Goal: Transaction & Acquisition: Download file/media

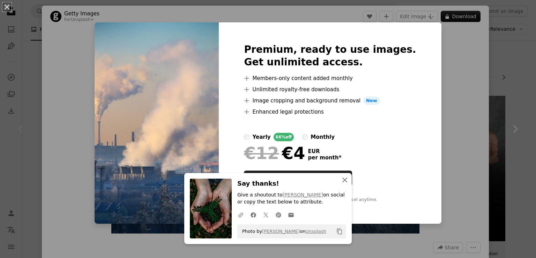
click at [344, 180] on icon "An X shape" at bounding box center [345, 180] width 8 height 8
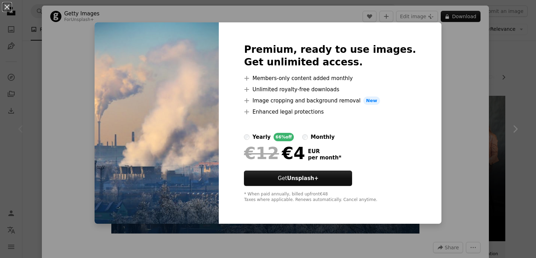
click at [436, 126] on div "An X shape Premium, ready to use images. Get unlimited access. A plus sign Memb…" at bounding box center [268, 129] width 536 height 258
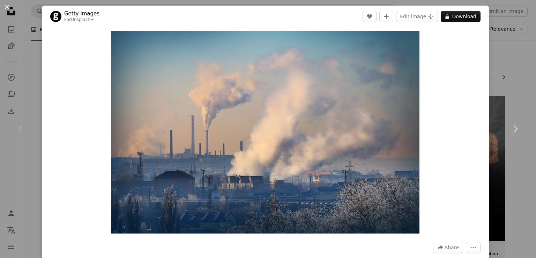
click at [33, 77] on div "An X shape Chevron left Chevron right Getty Images For Unsplash+ A heart A plus…" at bounding box center [268, 129] width 536 height 258
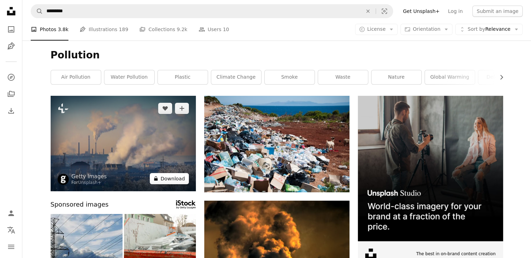
click at [166, 178] on button "A lock Download" at bounding box center [169, 178] width 39 height 11
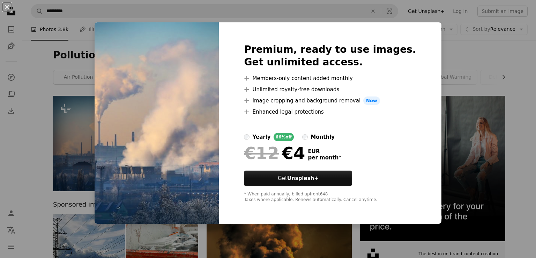
click at [473, 59] on div "An X shape Premium, ready to use images. Get unlimited access. A plus sign Memb…" at bounding box center [268, 129] width 536 height 258
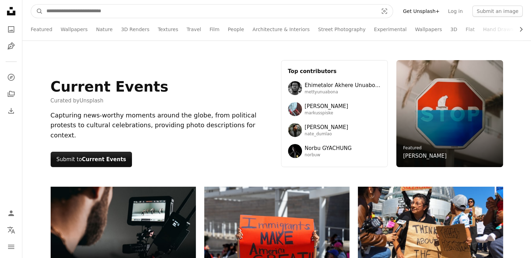
click at [199, 5] on input "Find visuals sitewide" at bounding box center [209, 11] width 333 height 13
type input "*********"
click at [31, 5] on button "A magnifying glass" at bounding box center [37, 11] width 12 height 13
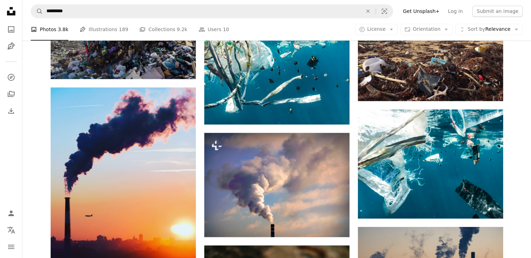
scroll to position [409, 0]
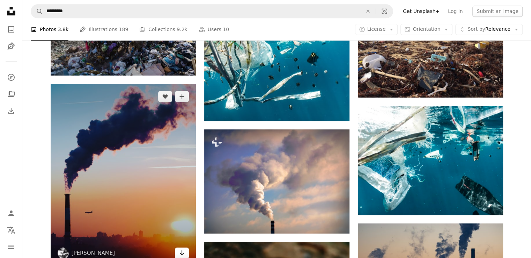
click at [182, 252] on icon "Download" at bounding box center [181, 252] width 5 height 5
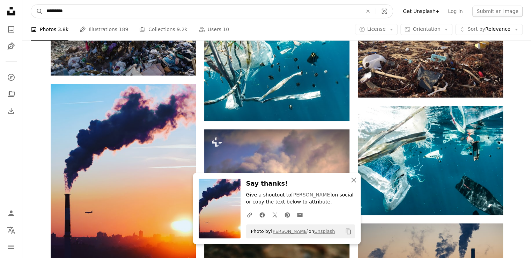
click at [153, 14] on input "*********" at bounding box center [201, 11] width 317 height 13
type input "*"
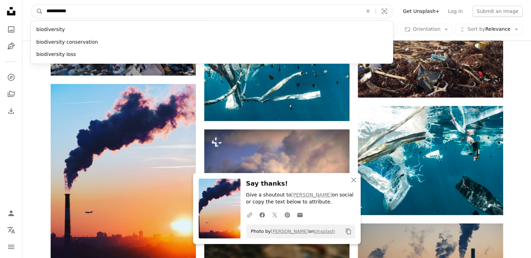
type input "**********"
click button "A magnifying glass" at bounding box center [37, 11] width 12 height 13
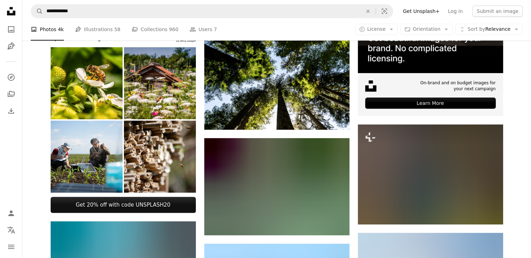
scroll to position [170, 0]
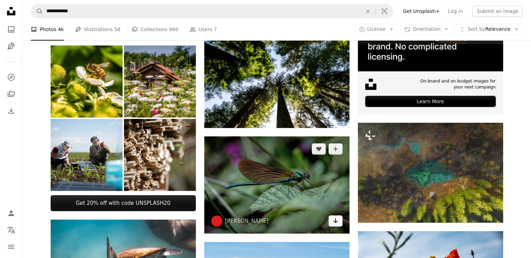
click at [341, 220] on link "Arrow pointing down" at bounding box center [336, 220] width 14 height 11
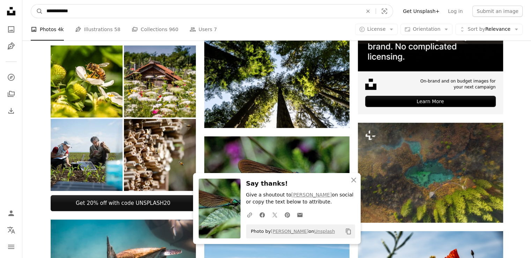
click at [118, 13] on input "**********" at bounding box center [201, 11] width 317 height 13
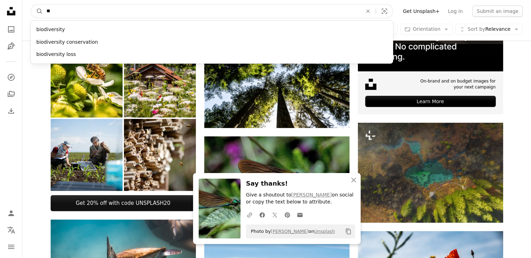
type input "*"
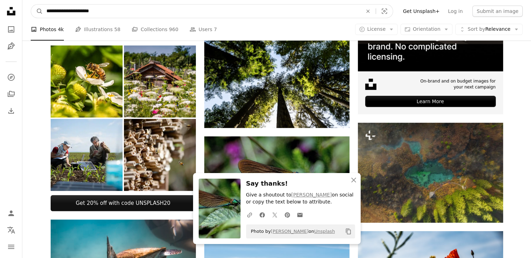
type input "**********"
click at [31, 5] on button "A magnifying glass" at bounding box center [37, 11] width 12 height 13
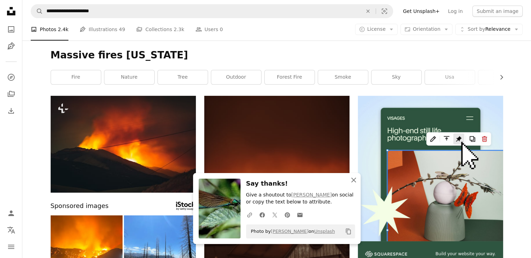
click at [356, 181] on icon "An X shape" at bounding box center [354, 180] width 8 height 8
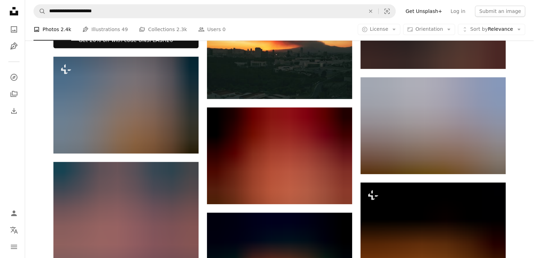
scroll to position [331, 0]
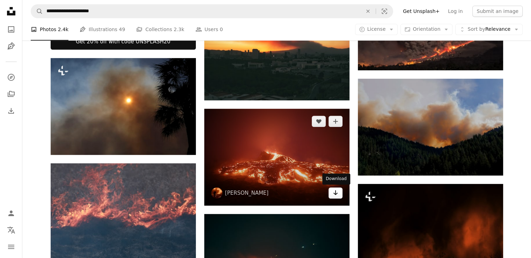
click at [330, 190] on link "Arrow pointing down" at bounding box center [336, 192] width 14 height 11
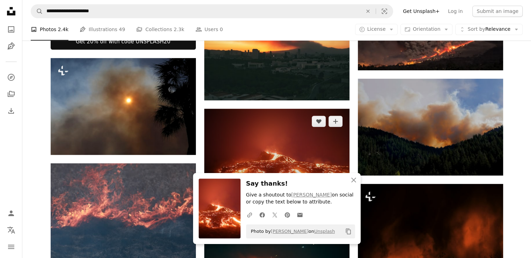
click at [300, 149] on img at bounding box center [276, 157] width 145 height 97
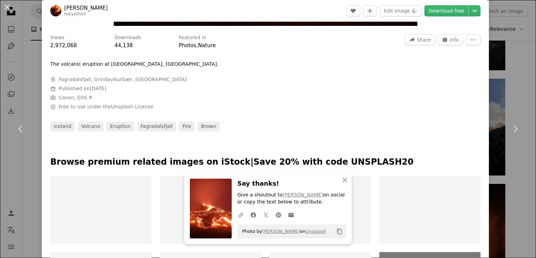
scroll to position [212, 0]
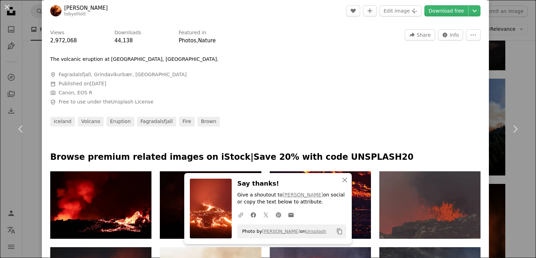
drag, startPoint x: 531, startPoint y: 75, endPoint x: 535, endPoint y: 29, distance: 46.3
click at [13, 175] on div "An X shape Chevron left Chevron right [PERSON_NAME] tobyelliott A heart A plus …" at bounding box center [268, 129] width 536 height 258
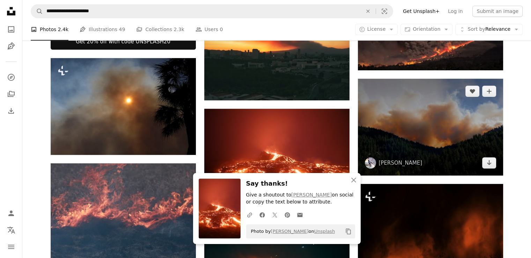
click at [458, 136] on img at bounding box center [430, 127] width 145 height 97
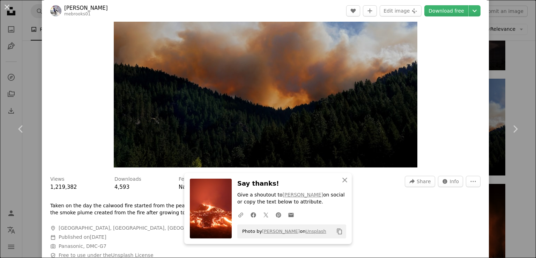
scroll to position [9, 0]
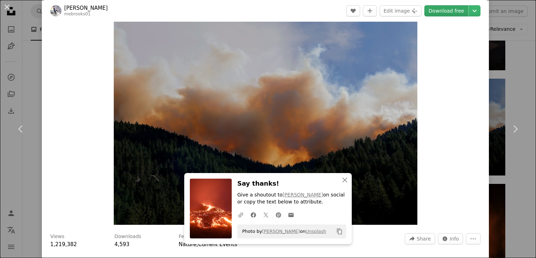
click at [451, 12] on link "Download free" at bounding box center [447, 10] width 44 height 11
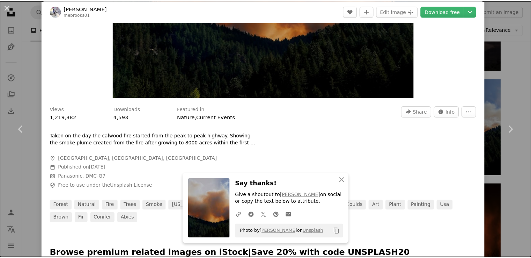
scroll to position [137, 0]
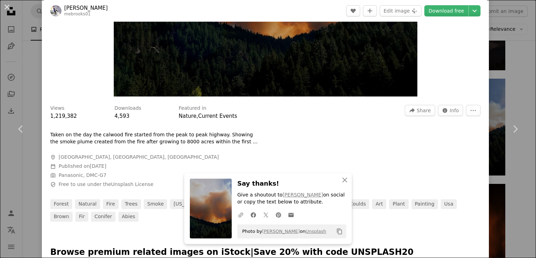
click at [97, 153] on div at bounding box center [154, 149] width 209 height 8
click at [99, 157] on span "[GEOGRAPHIC_DATA], [GEOGRAPHIC_DATA], [GEOGRAPHIC_DATA]" at bounding box center [139, 157] width 160 height 7
click at [103, 157] on span "[GEOGRAPHIC_DATA], [GEOGRAPHIC_DATA], [GEOGRAPHIC_DATA]" at bounding box center [139, 157] width 160 height 7
click at [134, 155] on span "A map marker [GEOGRAPHIC_DATA], [GEOGRAPHIC_DATA], [GEOGRAPHIC_DATA]" at bounding box center [154, 157] width 209 height 7
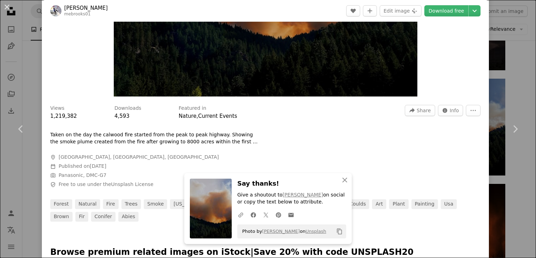
click at [158, 166] on span "Calendar outlined Published on [DATE]" at bounding box center [154, 166] width 209 height 7
drag, startPoint x: 103, startPoint y: 7, endPoint x: 63, endPoint y: 11, distance: 40.3
click at [63, 11] on header "[PERSON_NAME] mebrooks01 A heart A plus sign Edit image Plus sign for Unsplash+…" at bounding box center [265, 11] width 447 height 22
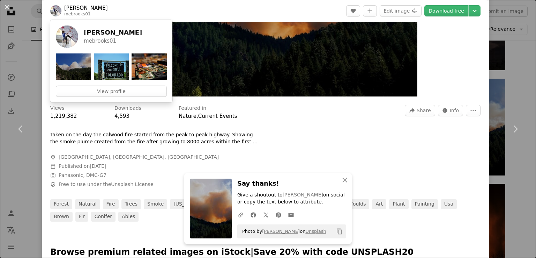
copy link "[PERSON_NAME]"
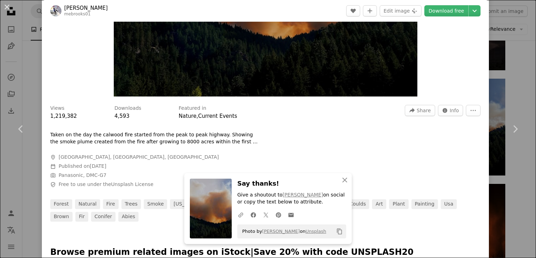
click at [208, 201] on img at bounding box center [211, 208] width 42 height 60
click at [500, 48] on div "An X shape Chevron left Chevron right [PERSON_NAME] mebrooks01 A heart A plus s…" at bounding box center [268, 129] width 536 height 258
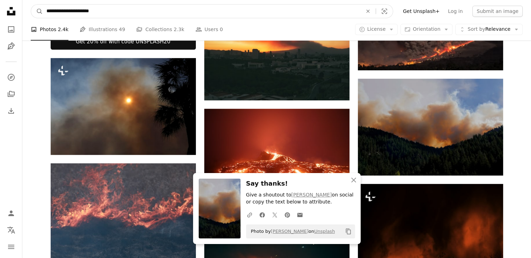
click at [231, 12] on input "**********" at bounding box center [201, 11] width 317 height 13
type input "*"
type input "**********"
click at [31, 5] on button "A magnifying glass" at bounding box center [37, 11] width 12 height 13
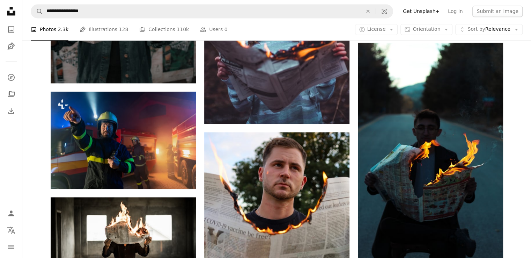
scroll to position [1017, 0]
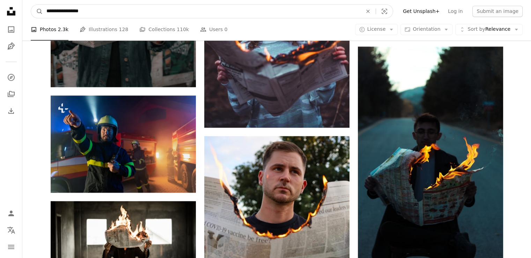
click at [132, 13] on input "**********" at bounding box center [201, 11] width 317 height 13
type input "**********"
click button "A magnifying glass" at bounding box center [37, 11] width 12 height 13
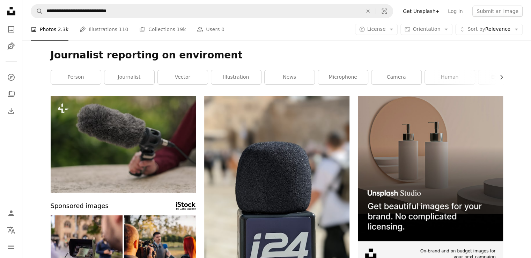
scroll to position [135, 0]
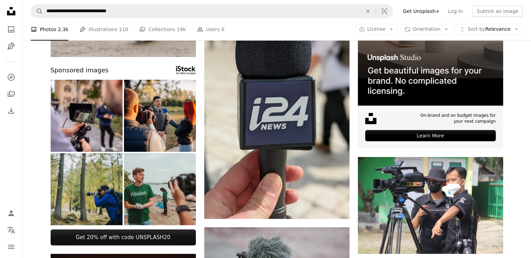
click at [111, 181] on img at bounding box center [87, 189] width 72 height 72
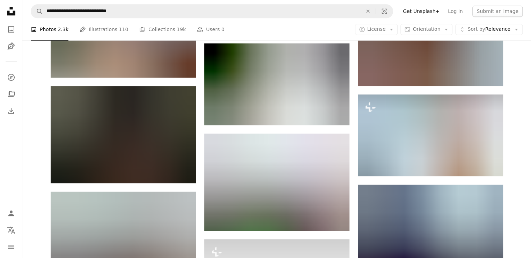
scroll to position [633, 0]
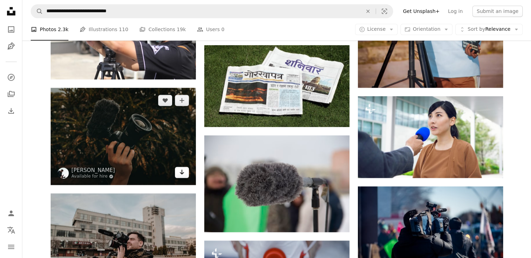
click at [189, 175] on link "Arrow pointing down" at bounding box center [182, 172] width 14 height 11
